Goal: Task Accomplishment & Management: Complete application form

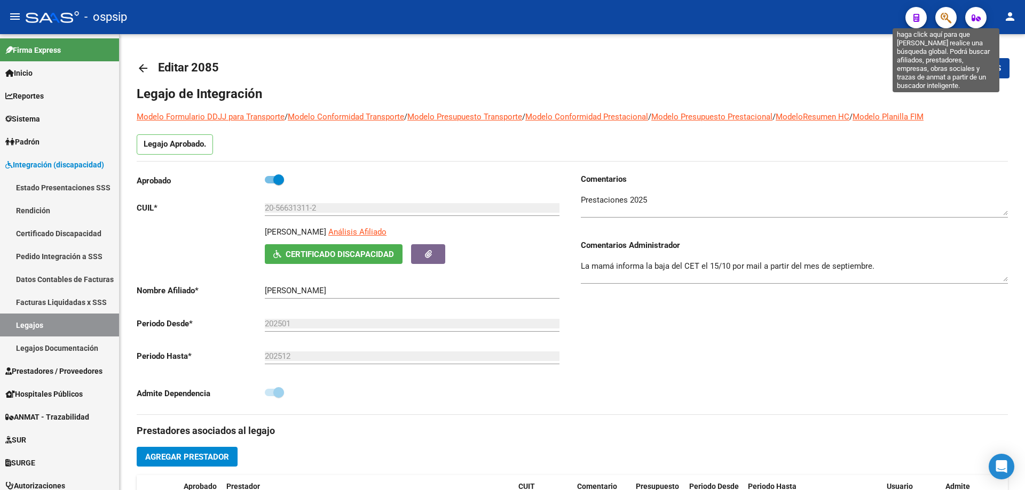
click at [949, 18] on icon "button" at bounding box center [945, 18] width 11 height 12
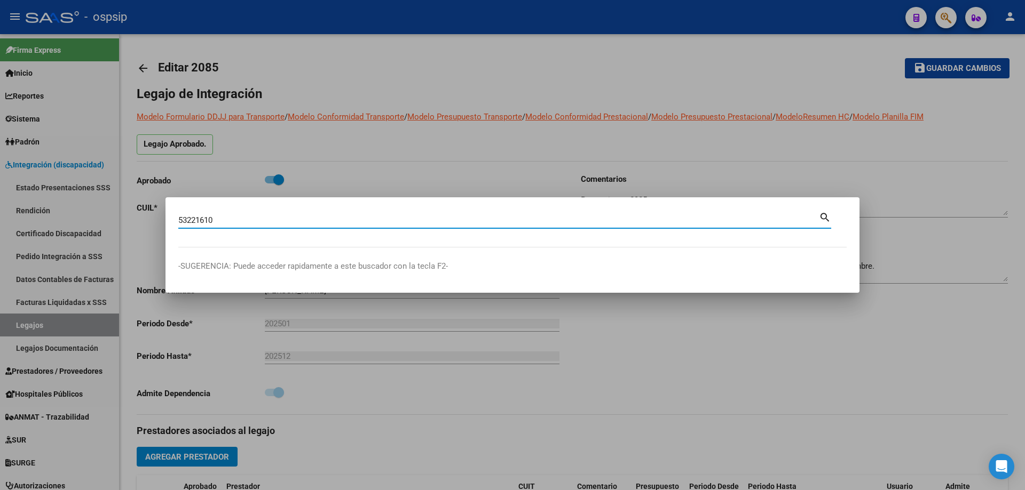
type input "53221610"
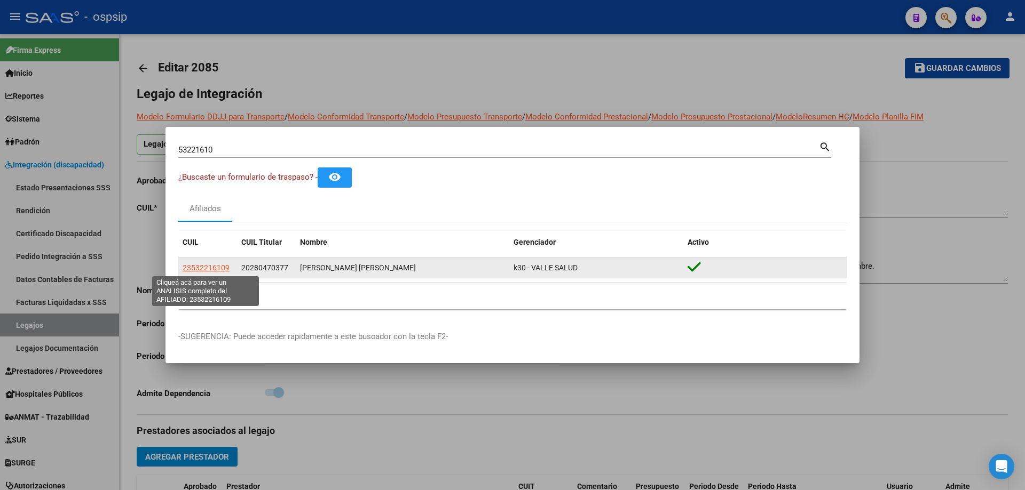
click at [213, 266] on span "23532216109" at bounding box center [205, 268] width 47 height 9
type textarea "23532216109"
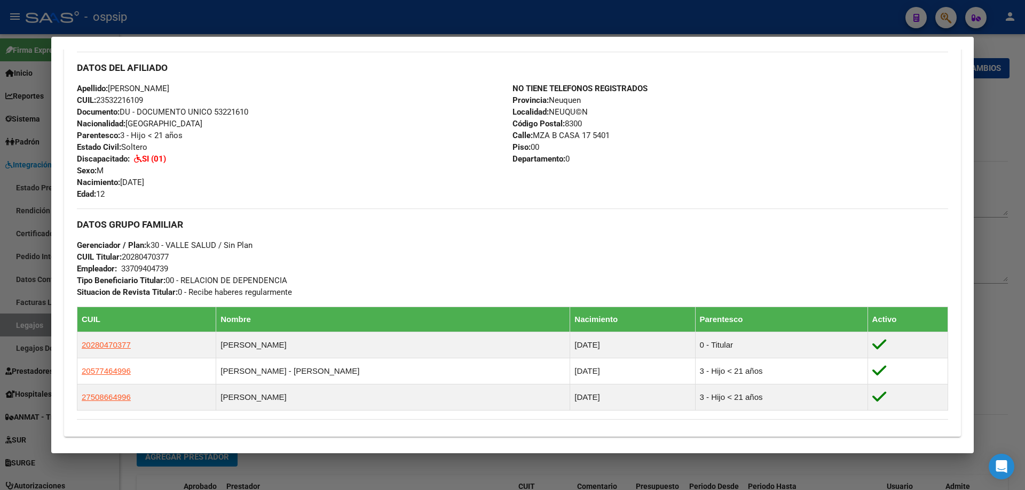
scroll to position [485, 0]
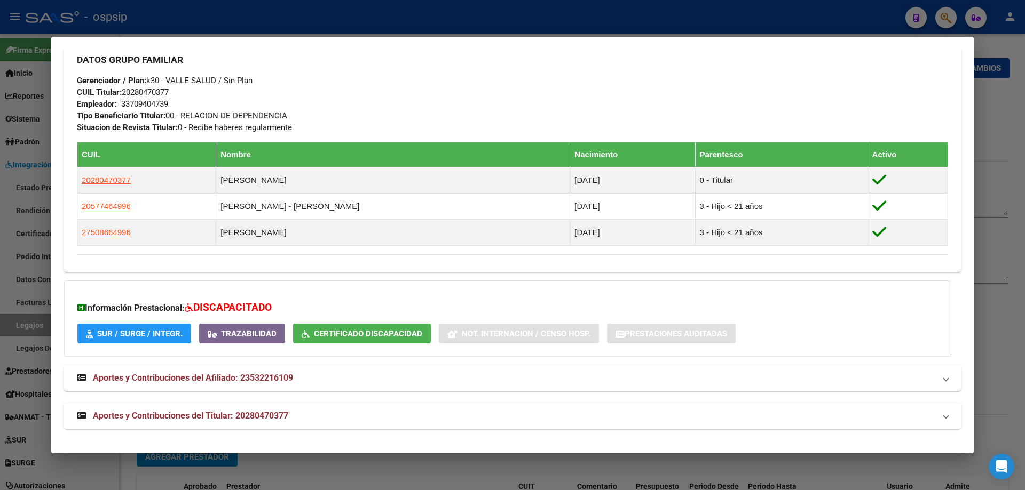
click at [1014, 174] on div at bounding box center [512, 245] width 1025 height 490
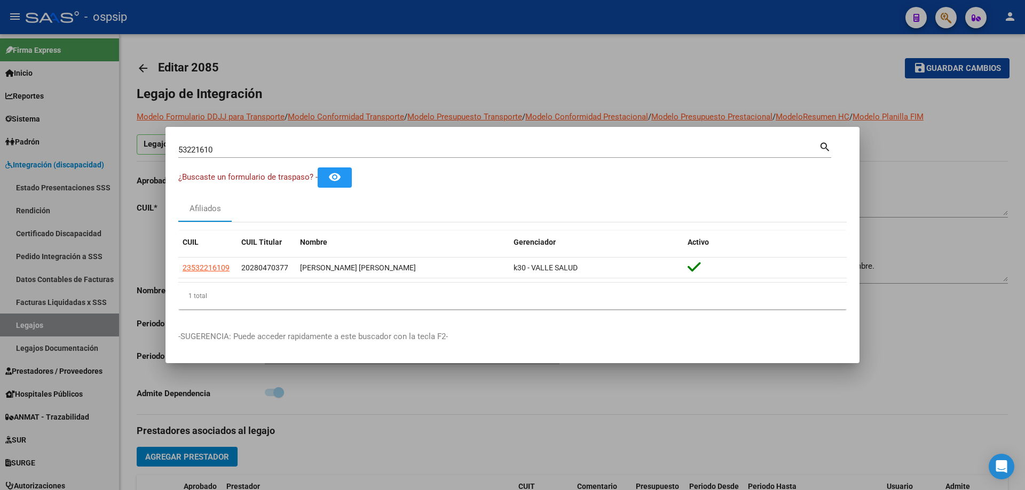
click at [650, 398] on div at bounding box center [512, 245] width 1025 height 490
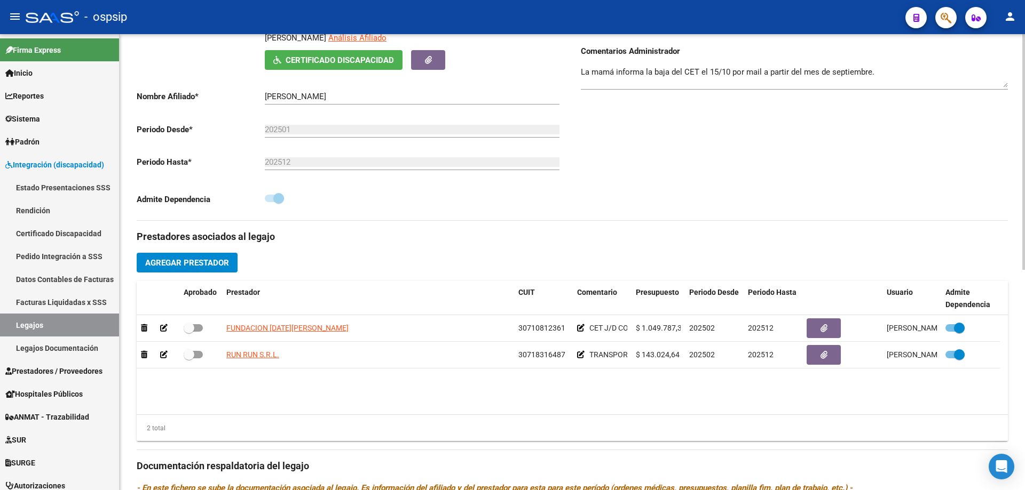
scroll to position [107, 0]
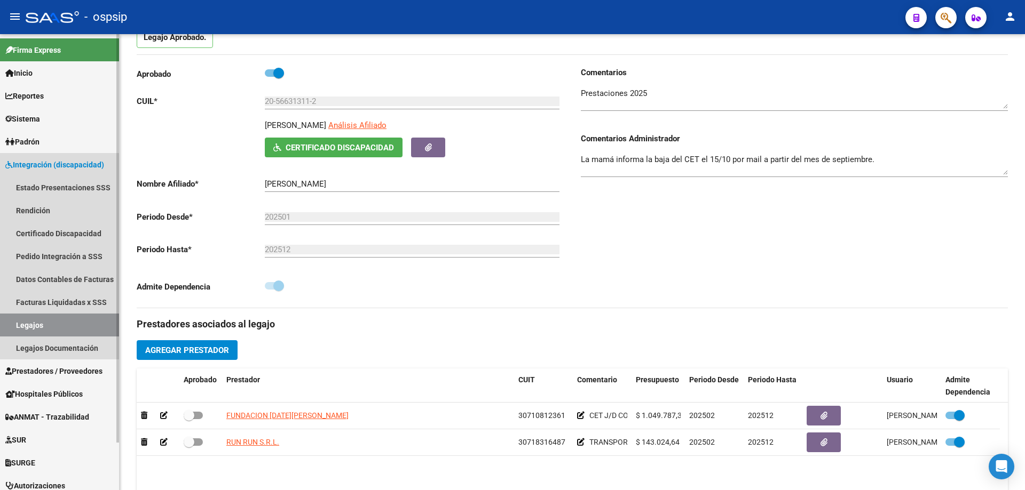
click at [29, 326] on link "Legajos" at bounding box center [59, 325] width 119 height 23
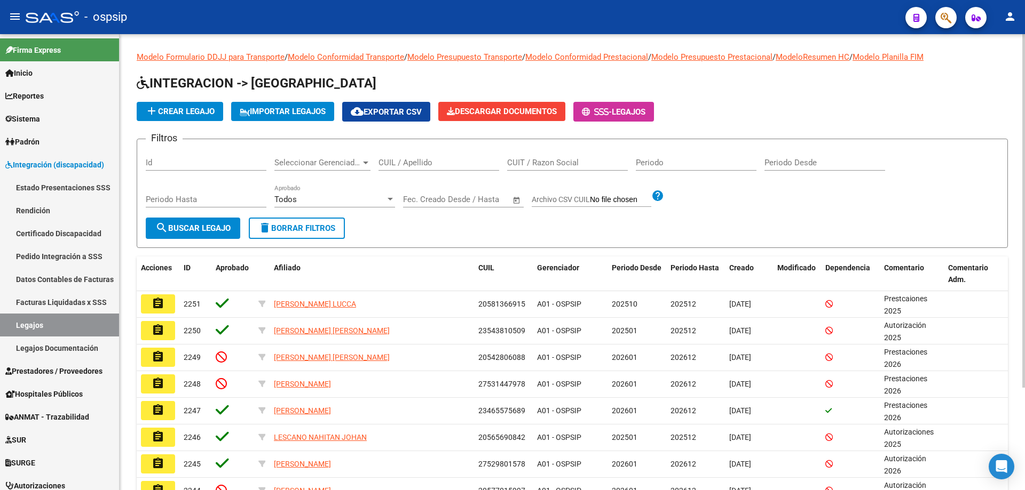
click at [387, 167] on input "CUIL / Apellido" at bounding box center [438, 163] width 121 height 10
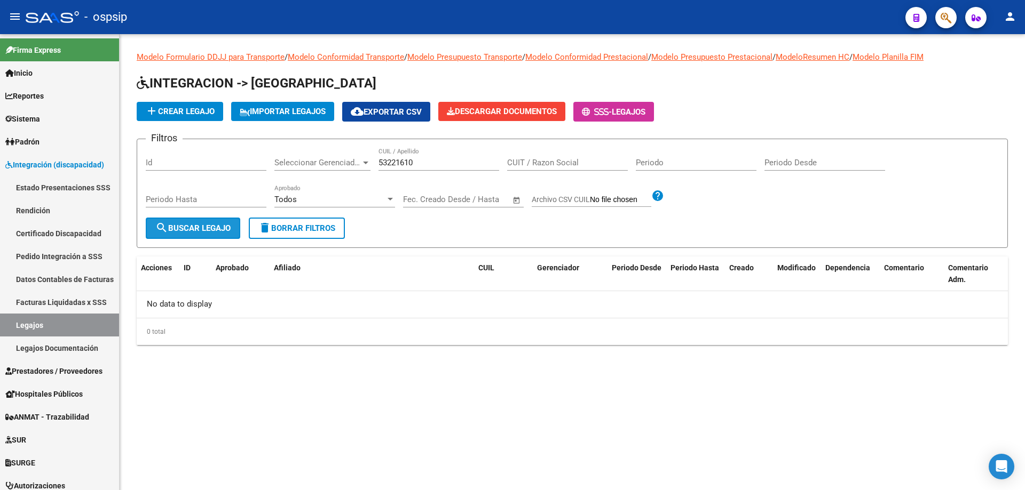
click at [205, 232] on span "search Buscar Legajo" at bounding box center [192, 229] width 75 height 10
click at [376, 159] on app-drop-down-list "Seleccionar Gerenciador Seleccionar Gerenciador" at bounding box center [326, 164] width 104 height 33
click at [381, 161] on input "53221610" at bounding box center [438, 163] width 121 height 10
click at [422, 161] on input "2053221610" at bounding box center [438, 163] width 121 height 10
type input "20532216106"
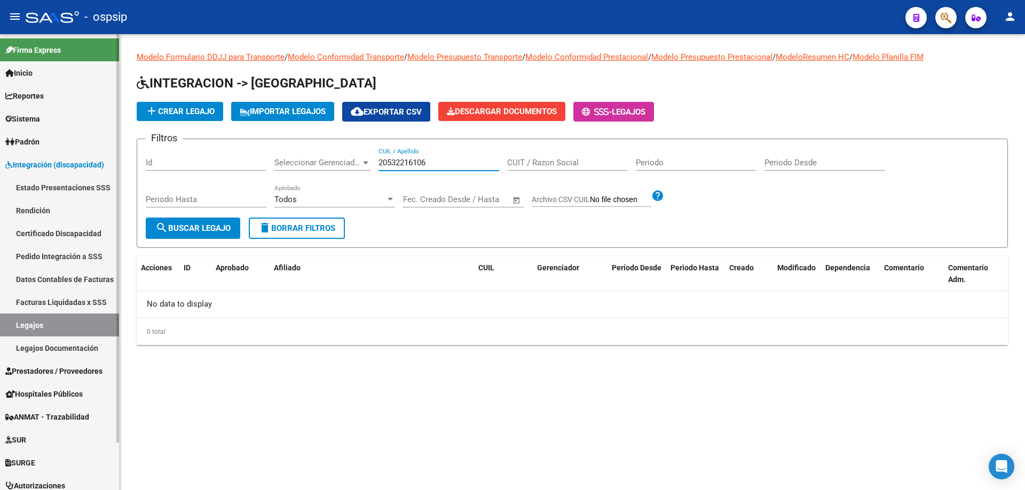
click at [31, 326] on link "Legajos" at bounding box center [59, 325] width 119 height 23
click at [447, 165] on input "20532216106" at bounding box center [438, 163] width 121 height 10
click at [17, 329] on link "Legajos" at bounding box center [59, 325] width 119 height 23
drag, startPoint x: 442, startPoint y: 166, endPoint x: 358, endPoint y: 174, distance: 84.7
click at [358, 174] on div "Filtros Id Seleccionar Gerenciador Seleccionar Gerenciador 20532216106 CUIL / A…" at bounding box center [572, 183] width 853 height 70
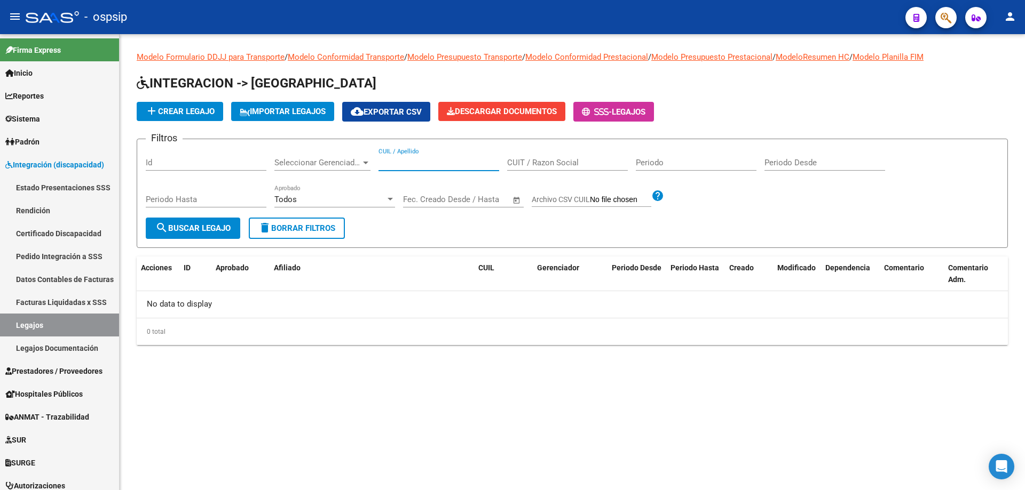
paste input "20561625906"
type input "20561625906"
click at [223, 223] on button "search Buscar Legajo" at bounding box center [193, 228] width 94 height 21
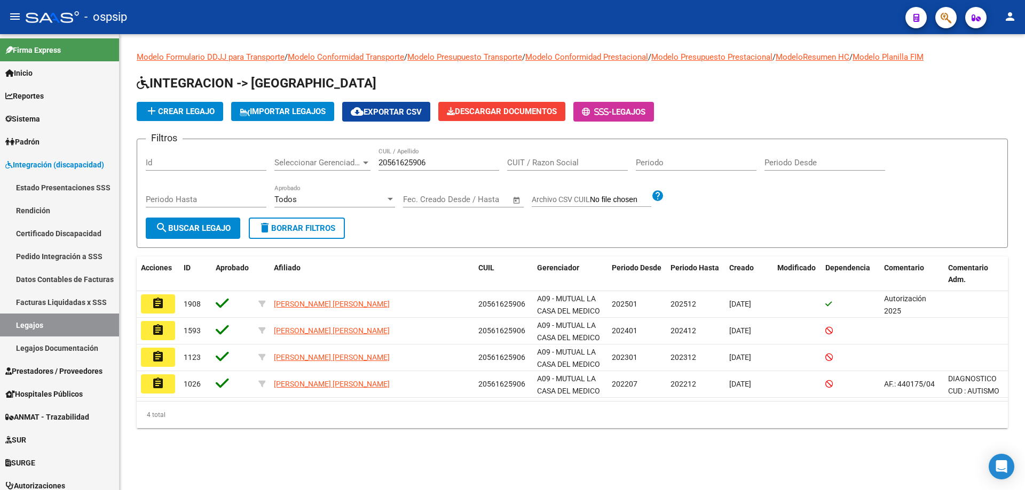
click at [169, 303] on button "assignment" at bounding box center [158, 304] width 34 height 19
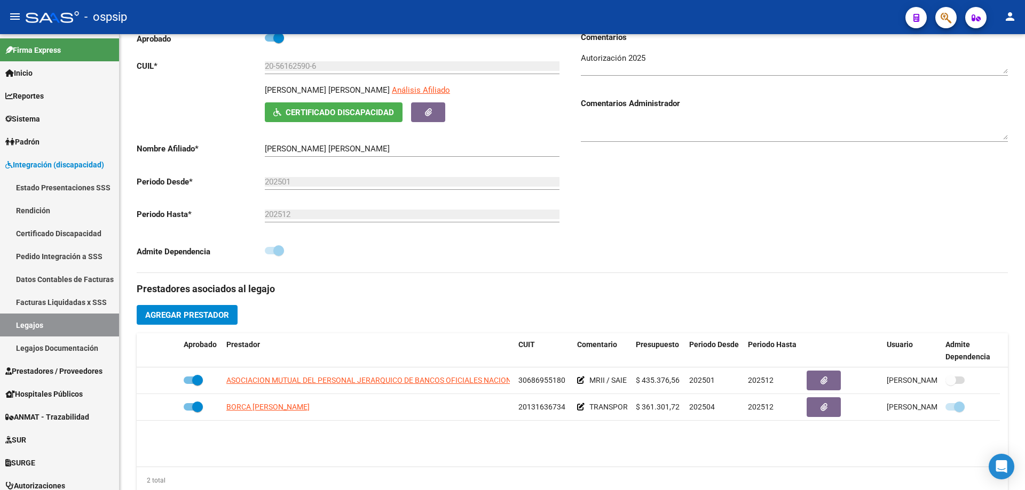
scroll to position [213, 0]
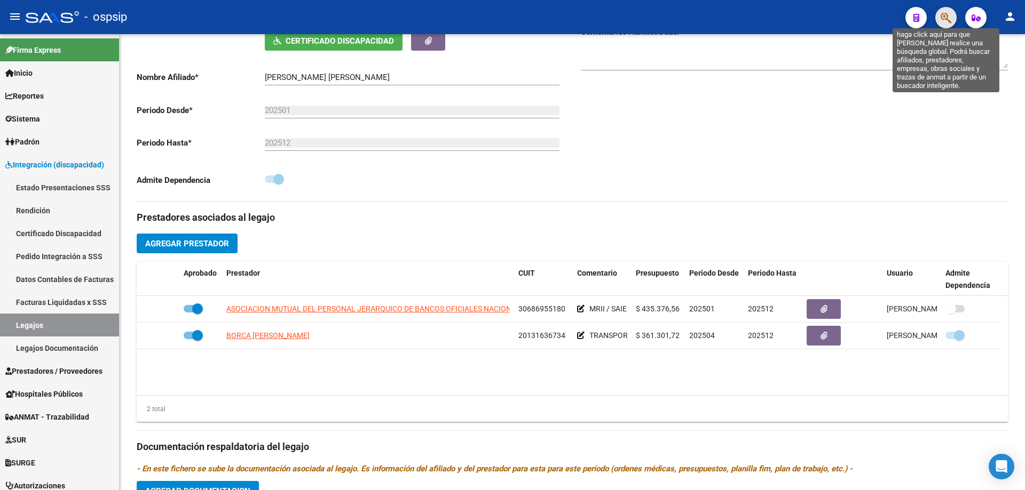
click at [941, 18] on icon "button" at bounding box center [945, 18] width 11 height 12
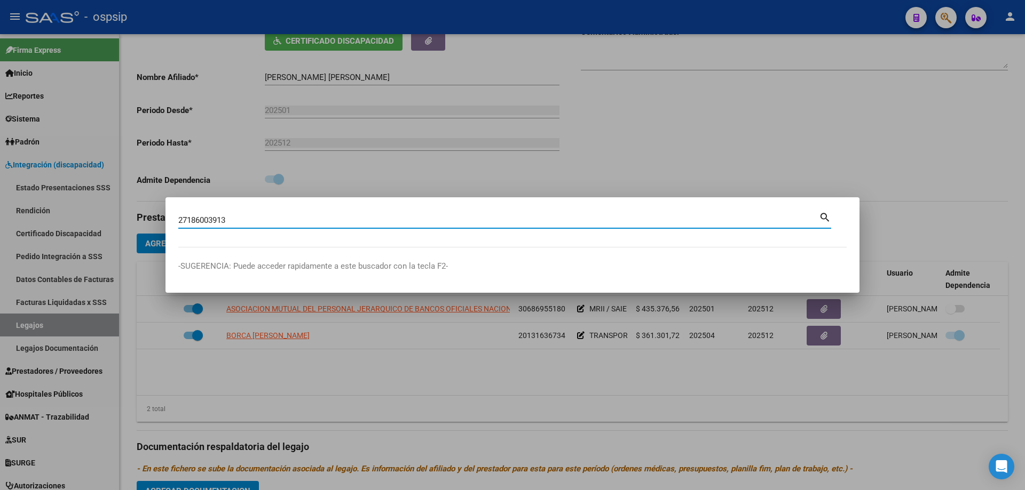
type input "27186003913"
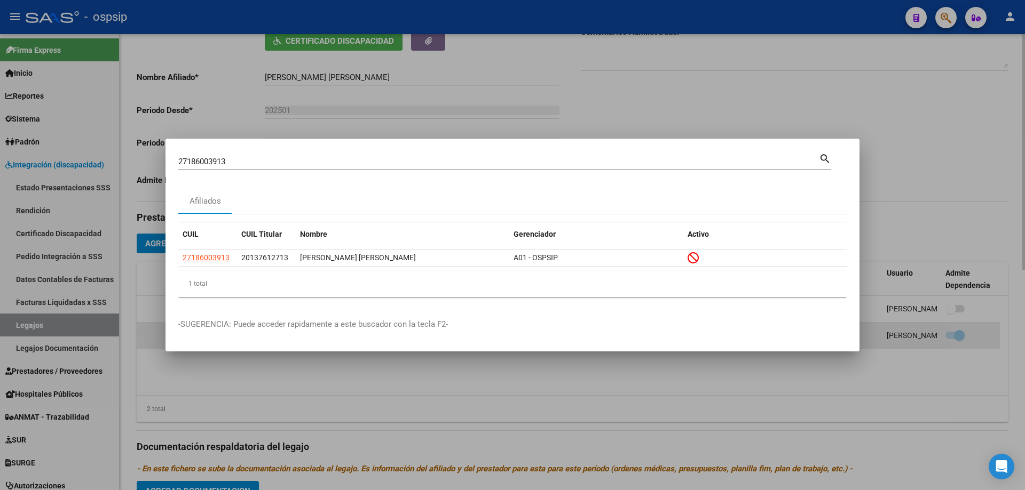
drag, startPoint x: 1010, startPoint y: 358, endPoint x: 907, endPoint y: 328, distance: 107.2
click at [1010, 358] on div at bounding box center [512, 245] width 1025 height 490
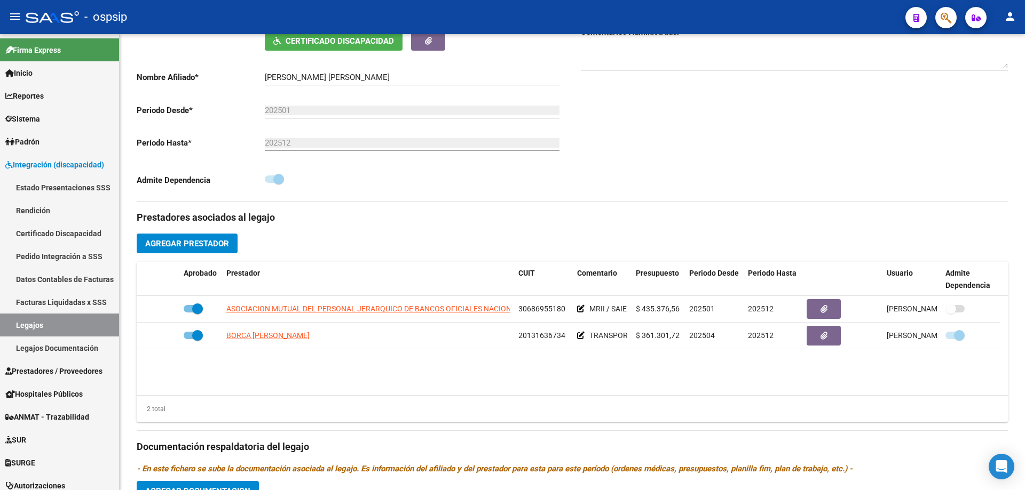
click at [949, 25] on span "button" at bounding box center [945, 18] width 11 height 22
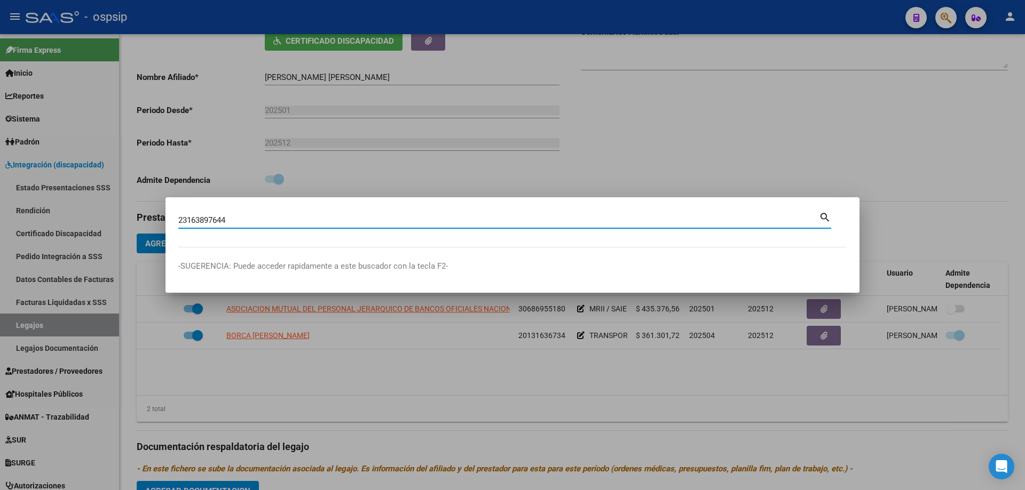
type input "23163897644"
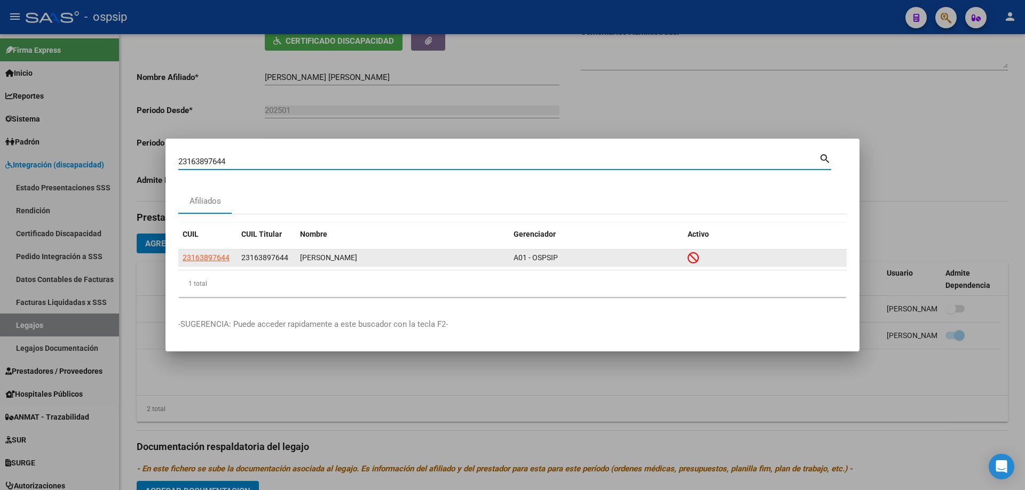
click at [203, 265] on datatable-body-cell "23163897644" at bounding box center [207, 258] width 59 height 17
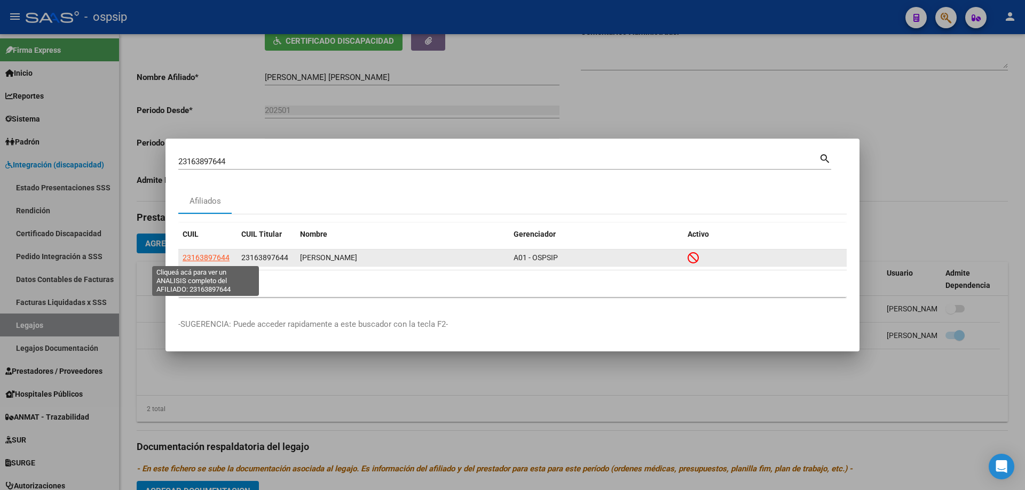
click at [207, 259] on span "23163897644" at bounding box center [205, 257] width 47 height 9
type textarea "23163897644"
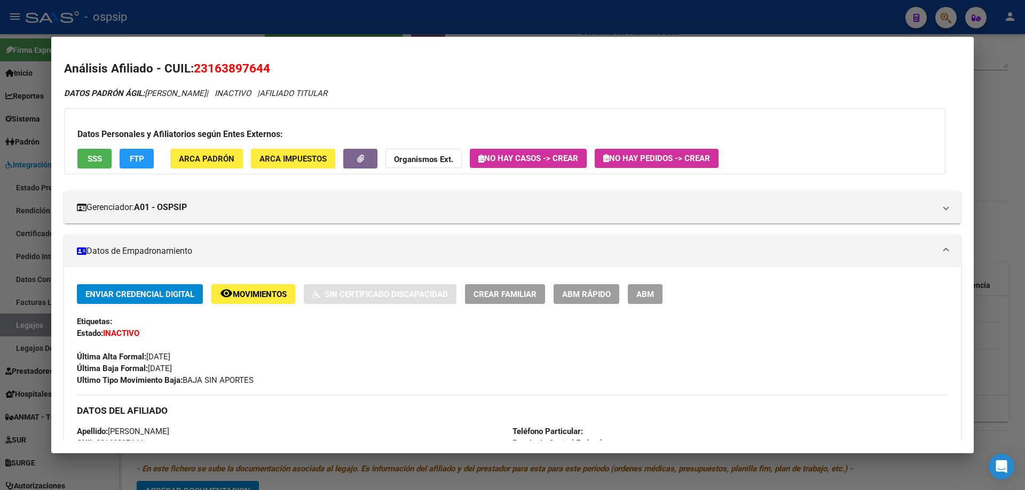
click at [94, 164] on button "SSS" at bounding box center [94, 159] width 34 height 20
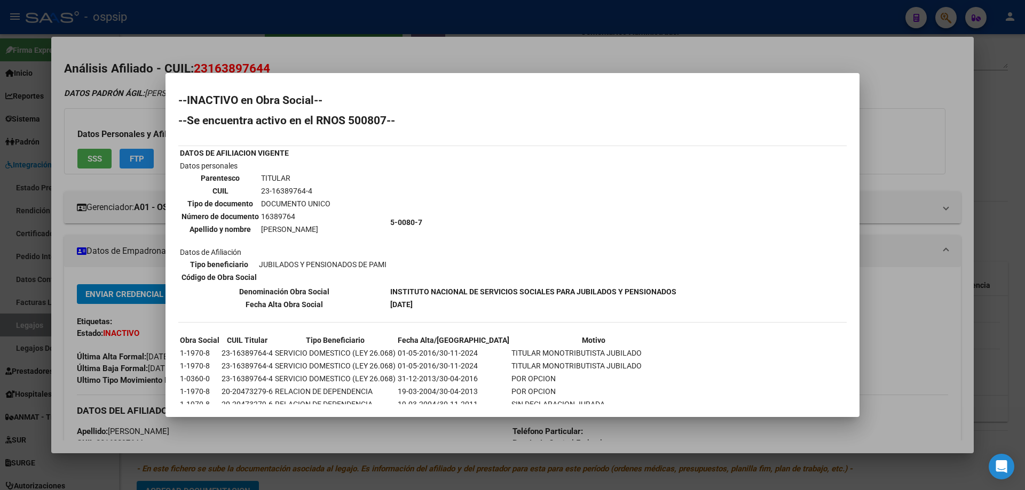
click at [146, 273] on div at bounding box center [512, 245] width 1025 height 490
